Goal: Information Seeking & Learning: Find specific page/section

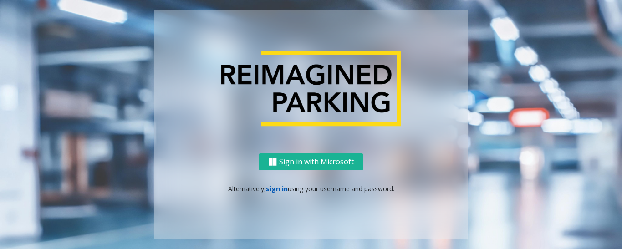
click at [277, 189] on link "sign in" at bounding box center [277, 188] width 22 height 9
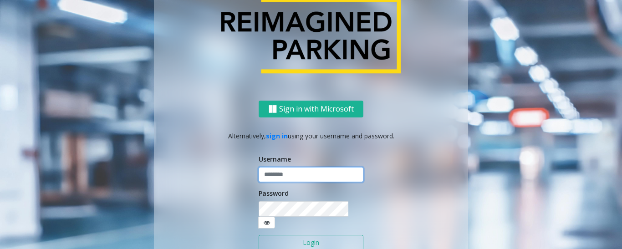
click at [282, 182] on input "text" at bounding box center [310, 174] width 105 height 15
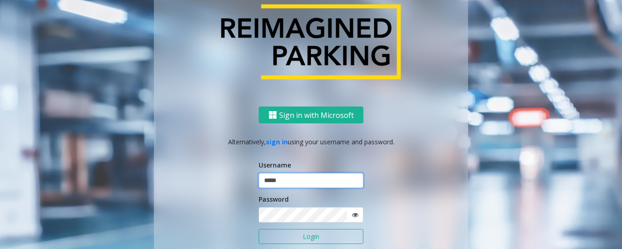
type input "*****"
click at [258, 229] on button "Login" at bounding box center [310, 236] width 105 height 15
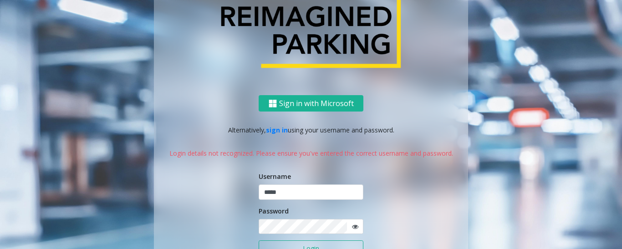
click at [352, 227] on icon at bounding box center [355, 226] width 6 height 6
click at [403, 207] on div "Sign in with Microsoft Alternatively, sign in using your username and password.…" at bounding box center [311, 196] width 314 height 202
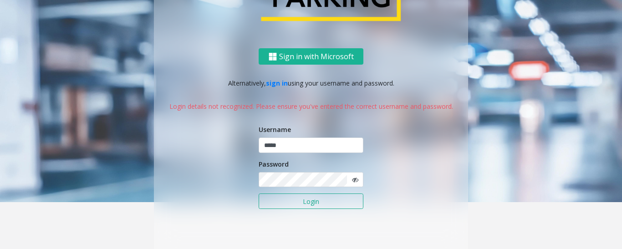
scroll to position [48, 0]
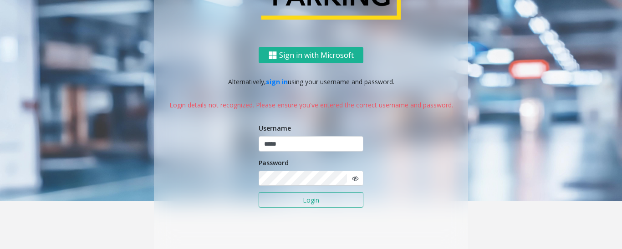
click at [301, 200] on button "Login" at bounding box center [310, 199] width 105 height 15
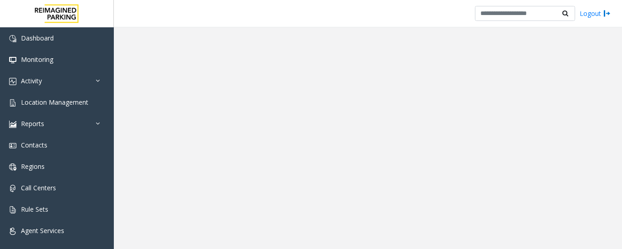
scroll to position [0, 0]
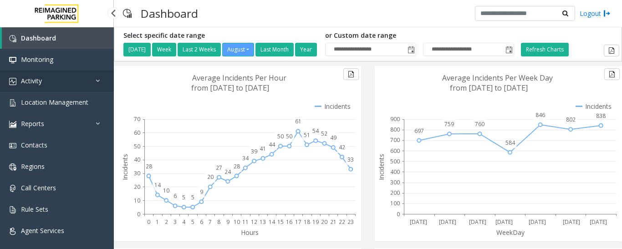
click at [46, 84] on link "Activity" at bounding box center [57, 80] width 114 height 21
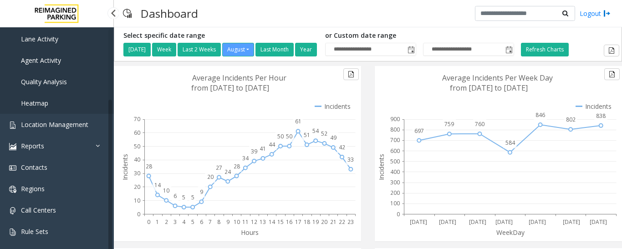
scroll to position [99, 0]
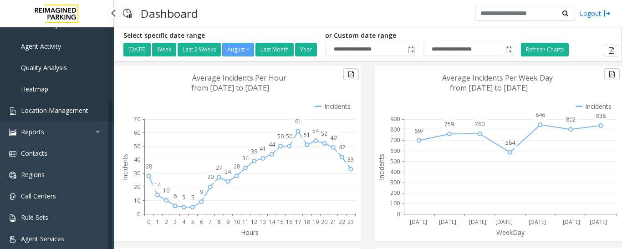
click at [79, 112] on span "Location Management" at bounding box center [54, 110] width 67 height 9
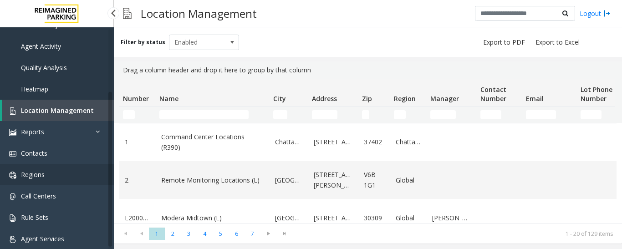
scroll to position [8, 0]
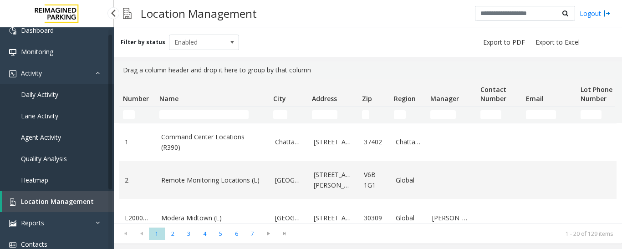
click at [45, 94] on span "Daily Activity" at bounding box center [39, 94] width 37 height 9
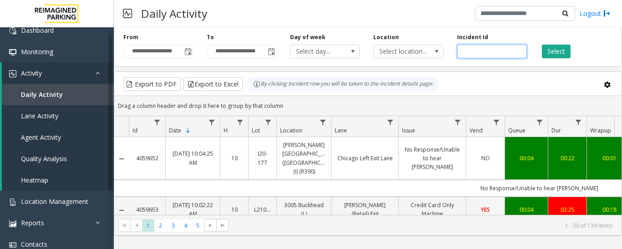
click at [490, 50] on input "number" at bounding box center [492, 52] width 70 height 14
click at [557, 47] on button "Select" at bounding box center [555, 52] width 29 height 14
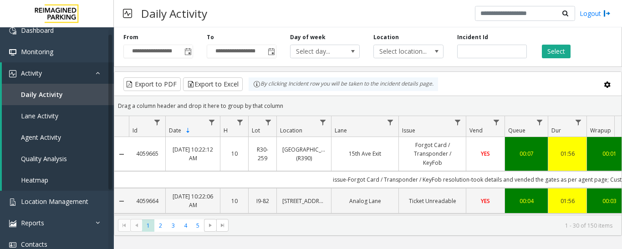
click at [488, 75] on kendo-grid-toolbar "Export to PDF Export to Excel By clicking Incident row you will be taken to the…" at bounding box center [367, 84] width 507 height 24
click at [553, 51] on button "Select" at bounding box center [555, 52] width 29 height 14
click at [186, 54] on span "Toggle popup" at bounding box center [187, 51] width 7 height 7
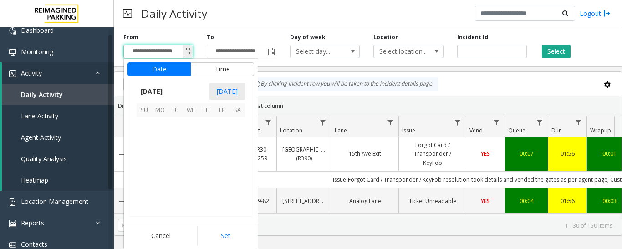
scroll to position [163192, 0]
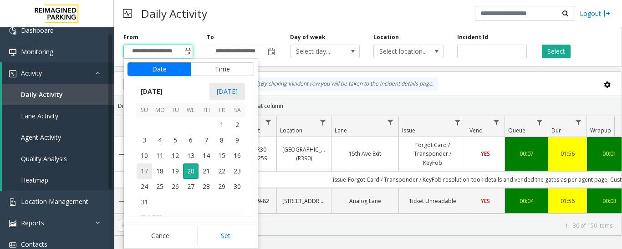
click at [146, 170] on span "17" at bounding box center [143, 170] width 15 height 15
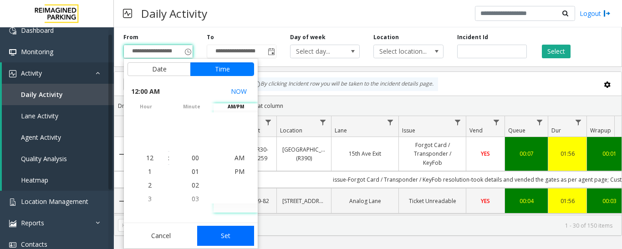
click at [231, 238] on button "Set" at bounding box center [225, 236] width 57 height 20
type input "**********"
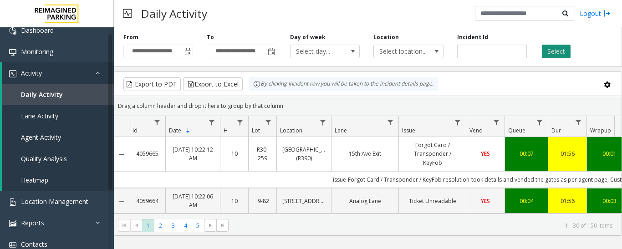
click at [560, 54] on button "Select" at bounding box center [555, 52] width 29 height 14
drag, startPoint x: 493, startPoint y: 53, endPoint x: 464, endPoint y: 51, distance: 29.6
click at [464, 51] on input "number" at bounding box center [492, 52] width 70 height 14
click at [111, 14] on div at bounding box center [113, 13] width 12 height 12
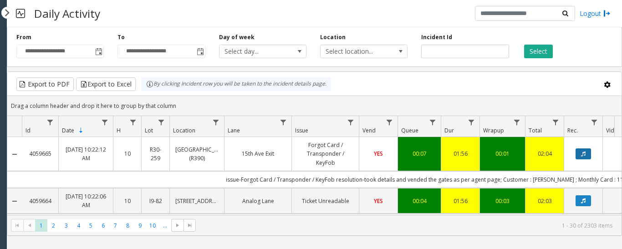
click at [581, 155] on icon "Data table" at bounding box center [583, 153] width 5 height 5
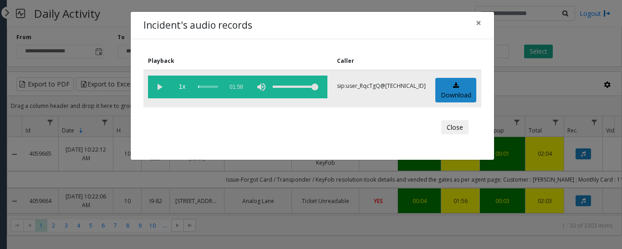
click at [157, 90] on vg-play-pause at bounding box center [159, 87] width 23 height 23
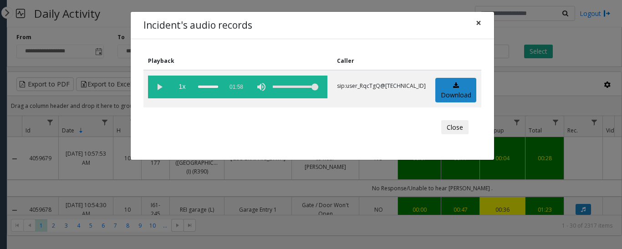
click at [478, 25] on span "×" at bounding box center [477, 22] width 5 height 13
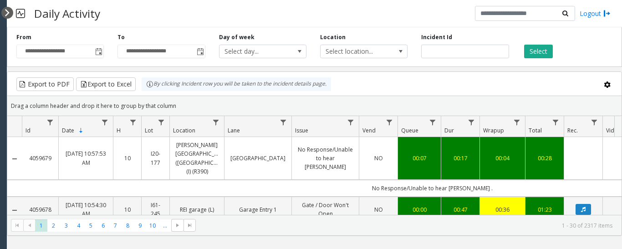
click at [6, 14] on div at bounding box center [7, 13] width 12 height 12
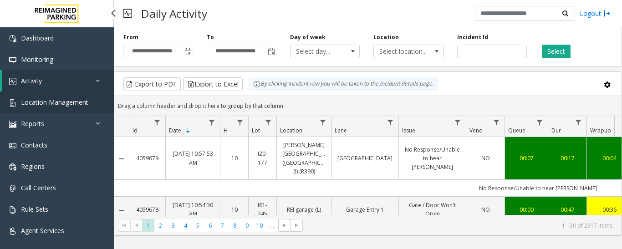
click at [66, 106] on span "Location Management" at bounding box center [54, 102] width 67 height 9
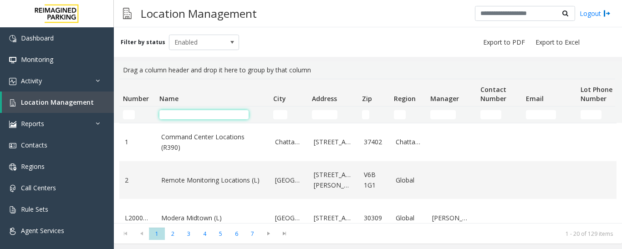
click at [207, 113] on input "Name Filter" at bounding box center [203, 114] width 89 height 9
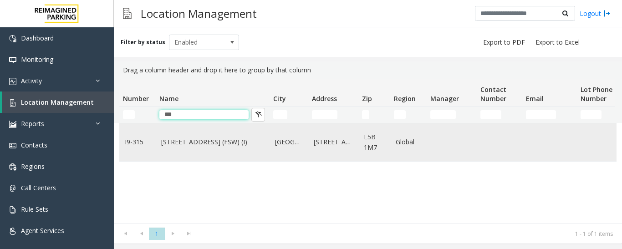
type input "***"
click at [202, 140] on link "[STREET_ADDRESS] (FSW) (I)" at bounding box center [212, 142] width 103 height 10
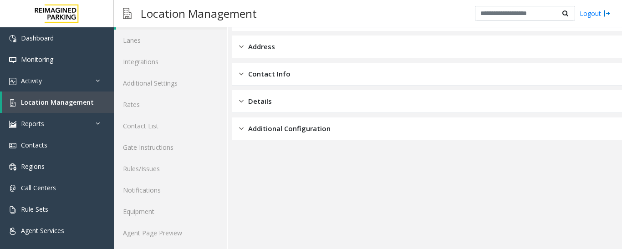
scroll to position [51, 0]
click at [156, 233] on link "Agent Page Preview" at bounding box center [170, 231] width 113 height 21
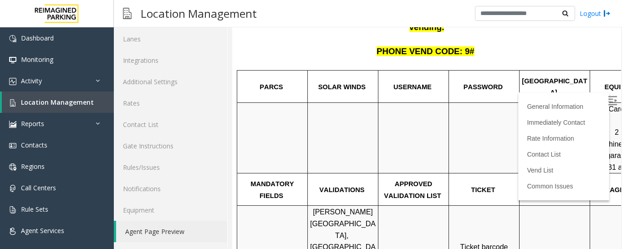
scroll to position [136, 0]
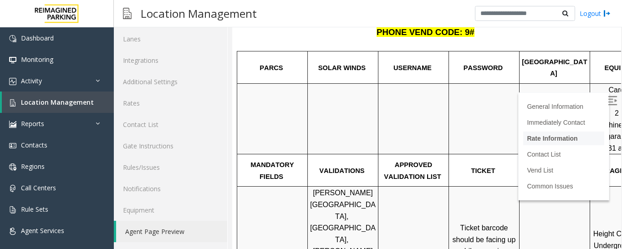
click at [527, 137] on link "Rate Information" at bounding box center [551, 138] width 51 height 7
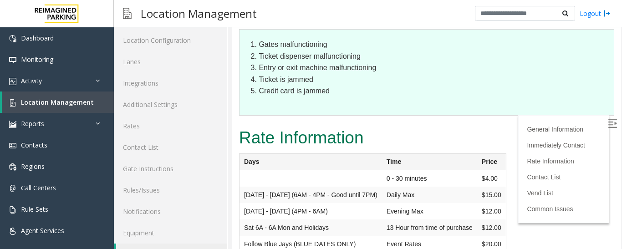
click at [438, 126] on h2 "Rate Information" at bounding box center [426, 138] width 375 height 24
click at [607, 121] on img at bounding box center [611, 123] width 9 height 9
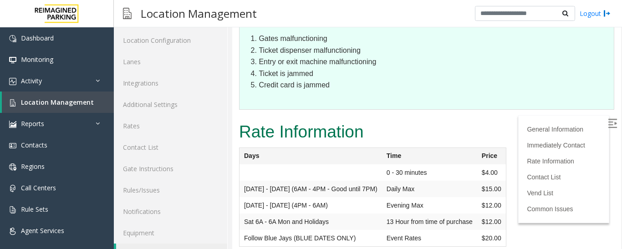
scroll to position [1046, 0]
